Goal: Information Seeking & Learning: Check status

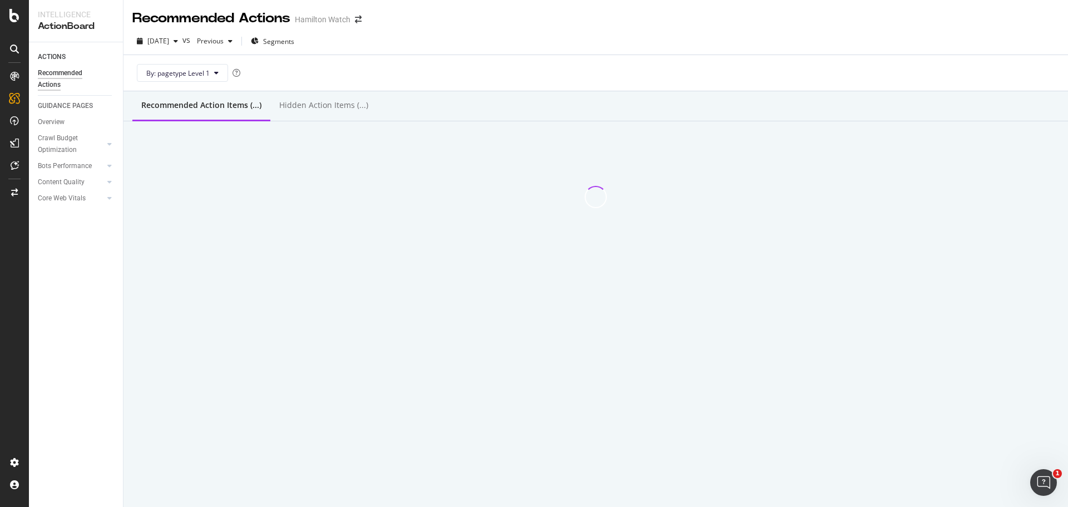
drag, startPoint x: 444, startPoint y: 285, endPoint x: 502, endPoint y: 285, distance: 57.3
click at [502, 285] on div "Recommended Actions [PERSON_NAME] Watch [DATE] vs Previous Segments By: pagetyp…" at bounding box center [595, 253] width 944 height 507
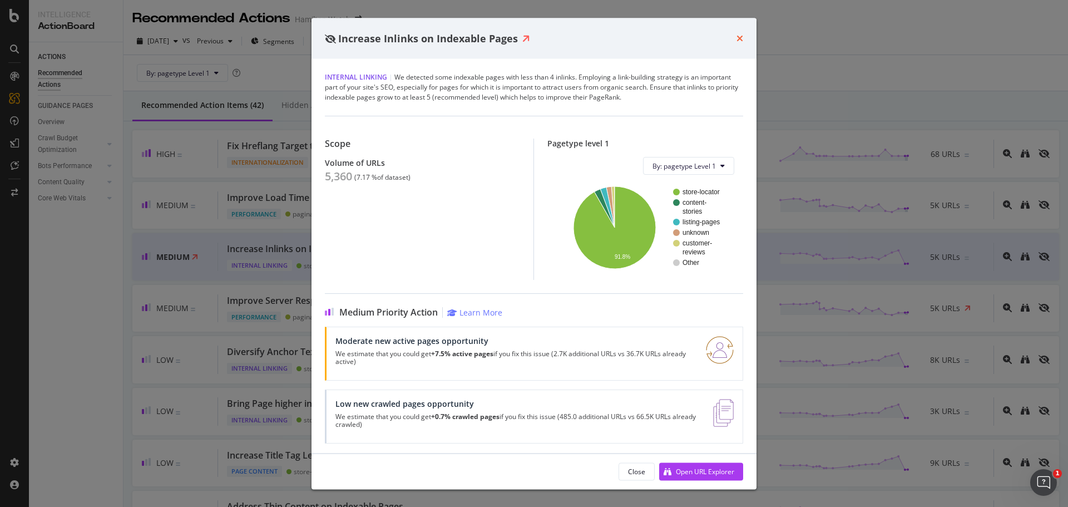
click at [738, 39] on icon "times" at bounding box center [739, 38] width 7 height 9
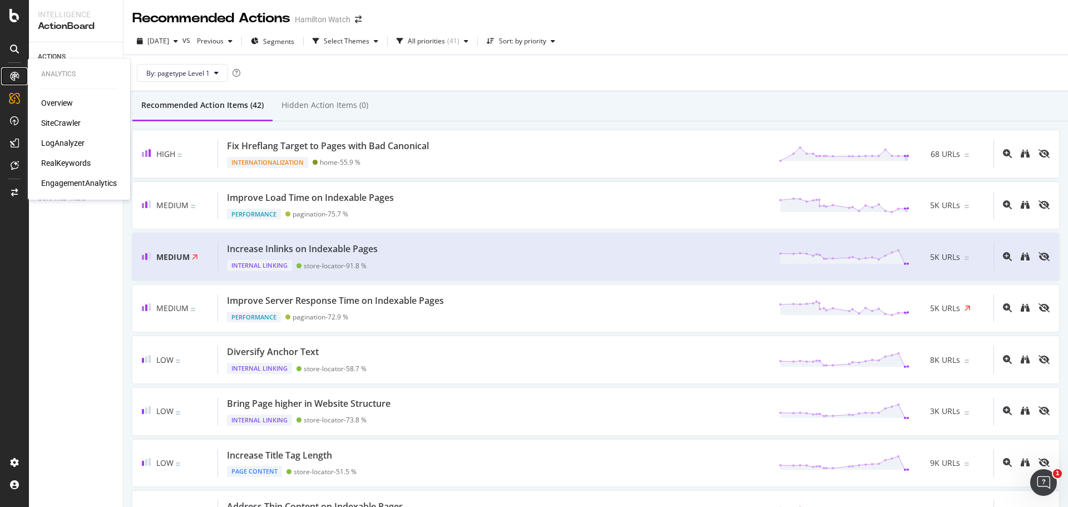
click at [11, 72] on icon at bounding box center [14, 76] width 9 height 9
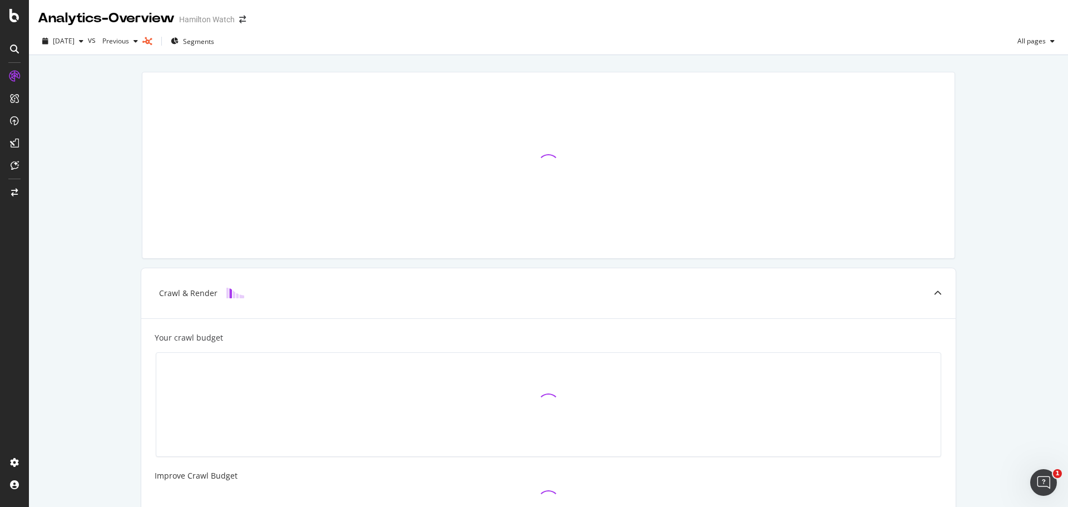
click at [115, 190] on div "Crawl & Render Your crawl budget Improve Crawl Budget Index Rank Convert" at bounding box center [548, 404] width 1039 height 699
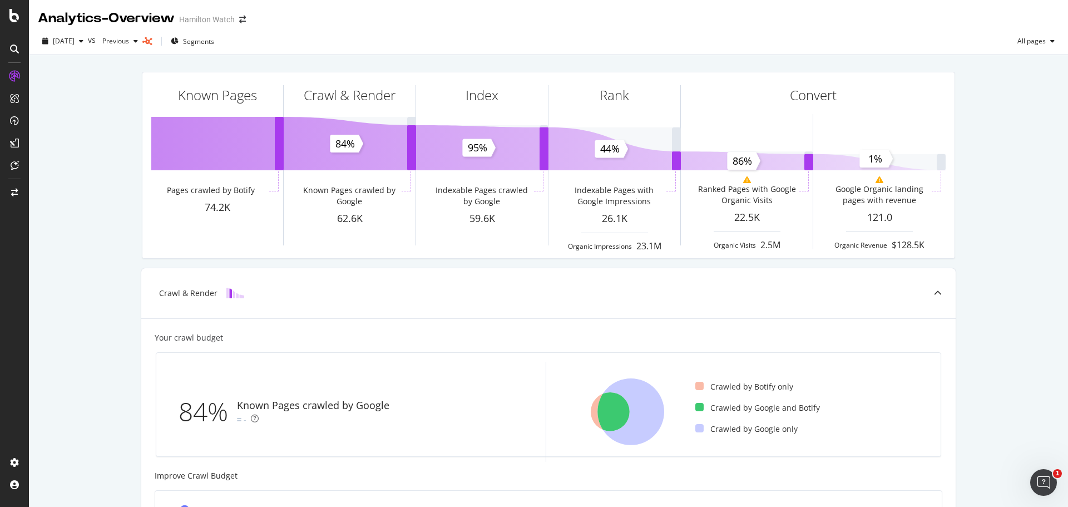
click at [116, 130] on div "Known Pages Pages crawled by Botify 74.2K Crawl & Render Known Pages crawled by…" at bounding box center [548, 460] width 1039 height 810
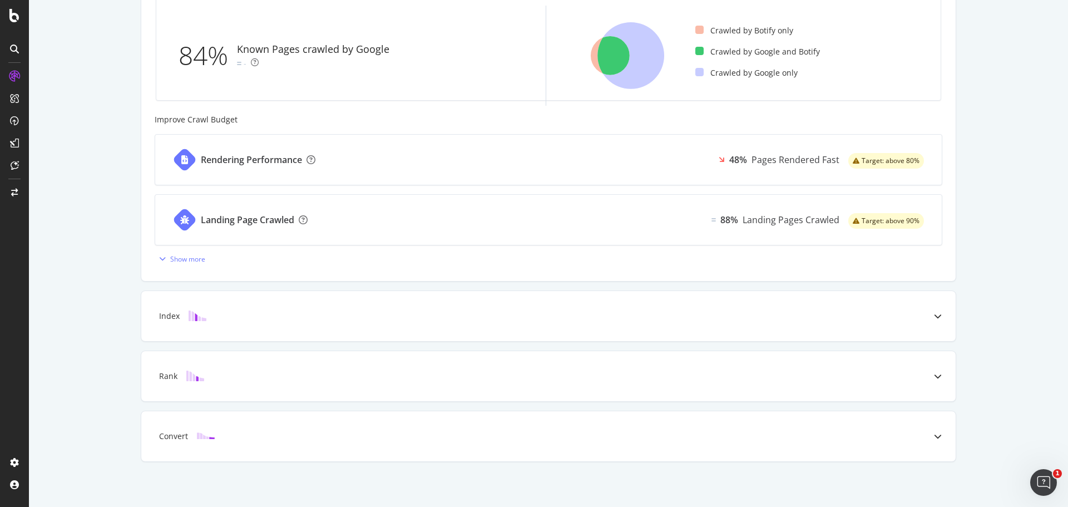
scroll to position [359, 0]
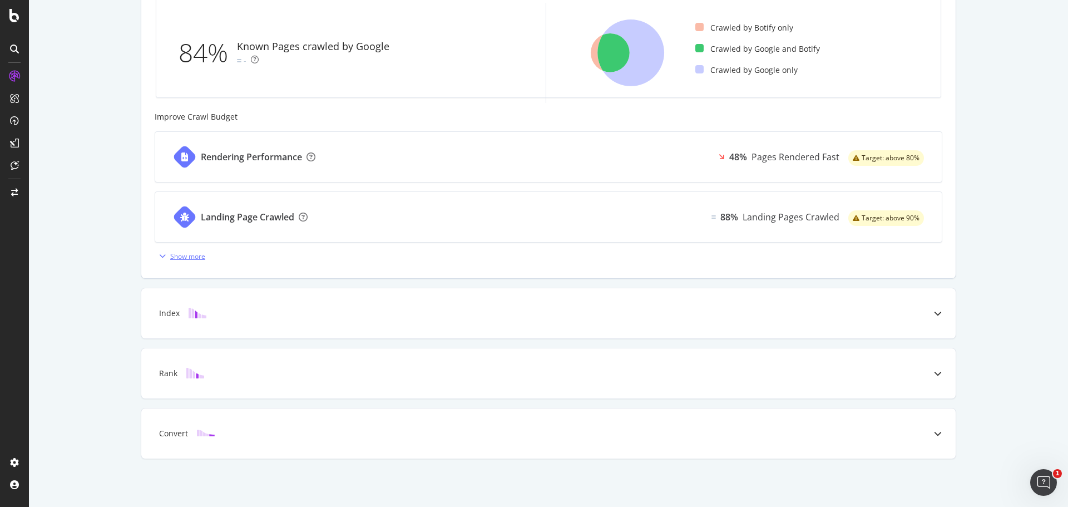
click at [173, 249] on div "Show more" at bounding box center [180, 255] width 51 height 17
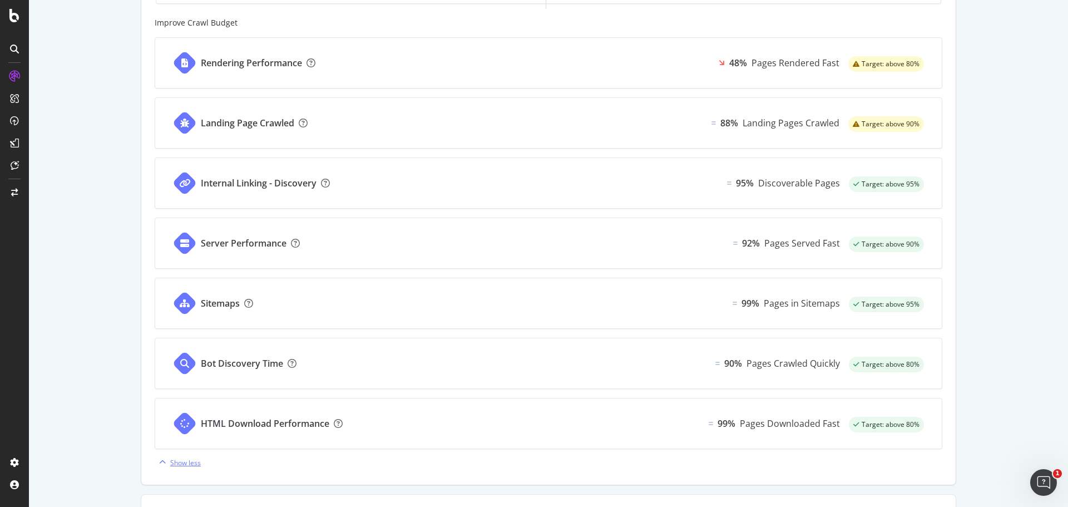
scroll to position [470, 0]
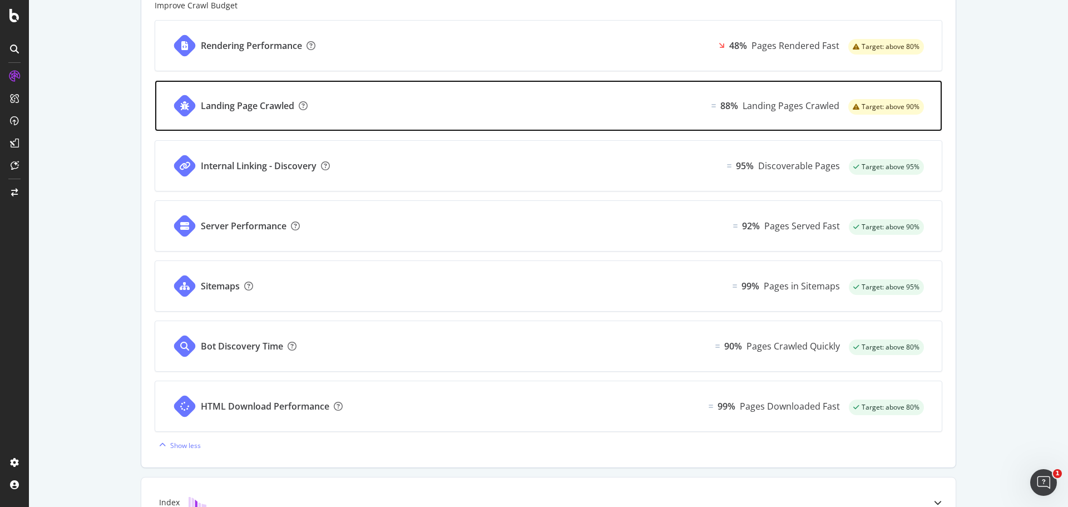
click at [607, 105] on div "Landing Page Crawled 88% Landing Pages Crawled Target: above 90%" at bounding box center [548, 106] width 786 height 50
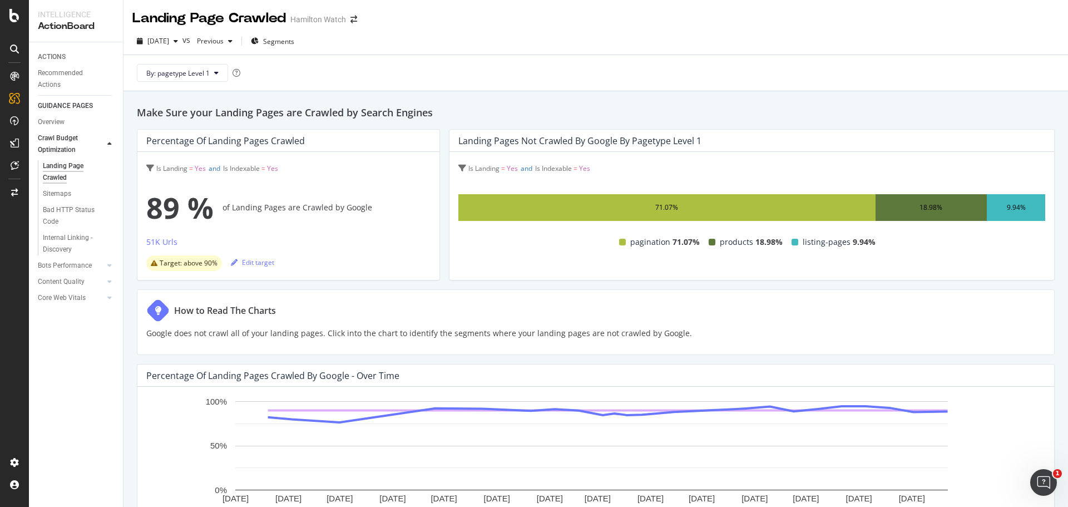
click at [444, 114] on h2 "Make Sure your Landing Pages are Crawled by Search Engines" at bounding box center [596, 113] width 918 height 16
click at [405, 111] on h2 "Make Sure your Landing Pages are Crawled by Search Engines" at bounding box center [596, 113] width 918 height 16
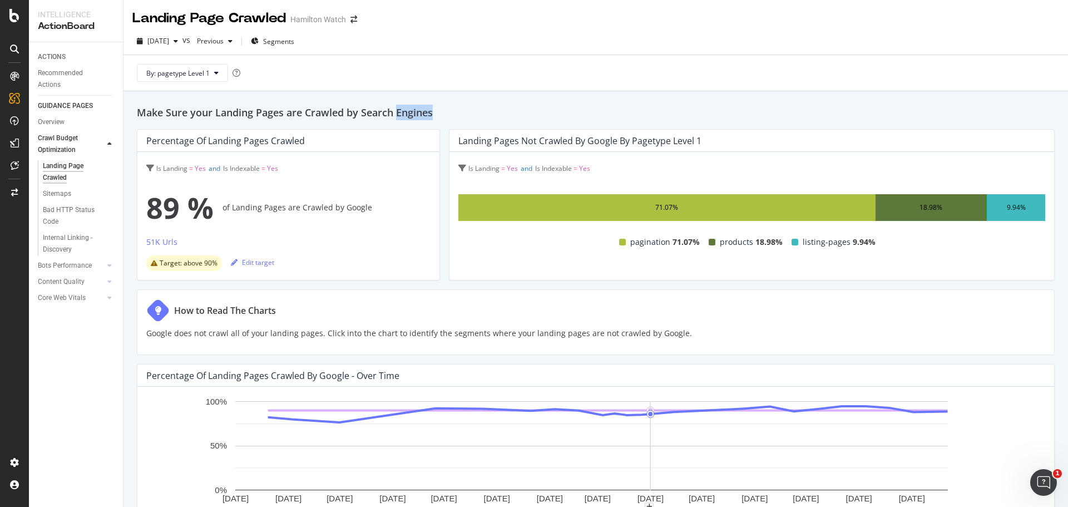
click at [405, 111] on h2 "Make Sure your Landing Pages are Crawled by Search Engines" at bounding box center [596, 113] width 918 height 16
drag, startPoint x: 268, startPoint y: 207, endPoint x: 308, endPoint y: 210, distance: 40.1
click at [296, 210] on div "89 % of Landing Pages are Crawled by Google" at bounding box center [288, 207] width 284 height 44
click at [308, 209] on div "89 % of Landing Pages are Crawled by Google" at bounding box center [288, 207] width 284 height 44
